Goal: Task Accomplishment & Management: Manage account settings

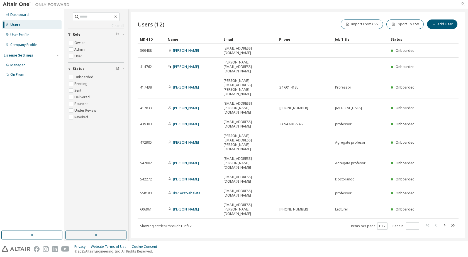
click at [462, 5] on icon "button" at bounding box center [462, 4] width 4 height 4
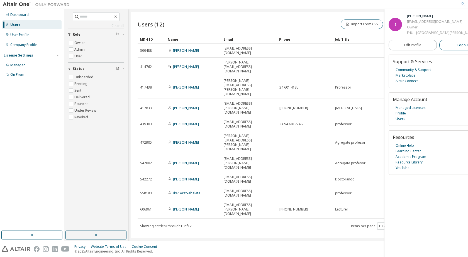
click at [449, 50] on button "Logout" at bounding box center [463, 45] width 48 height 11
